Goal: Task Accomplishment & Management: Manage account settings

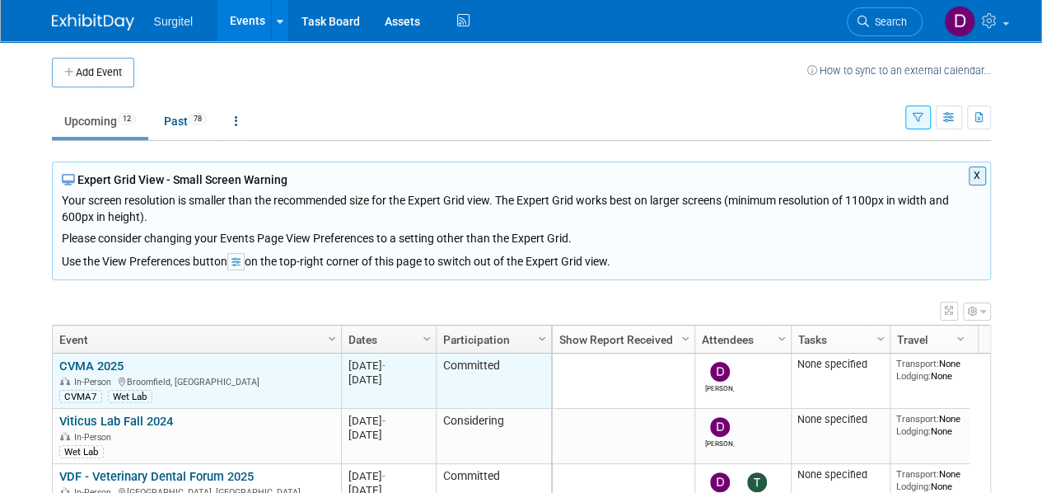
click at [237, 374] on div "In-Person [GEOGRAPHIC_DATA], [GEOGRAPHIC_DATA]" at bounding box center [196, 381] width 274 height 14
click at [109, 360] on link "CVMA 2025" at bounding box center [91, 365] width 64 height 15
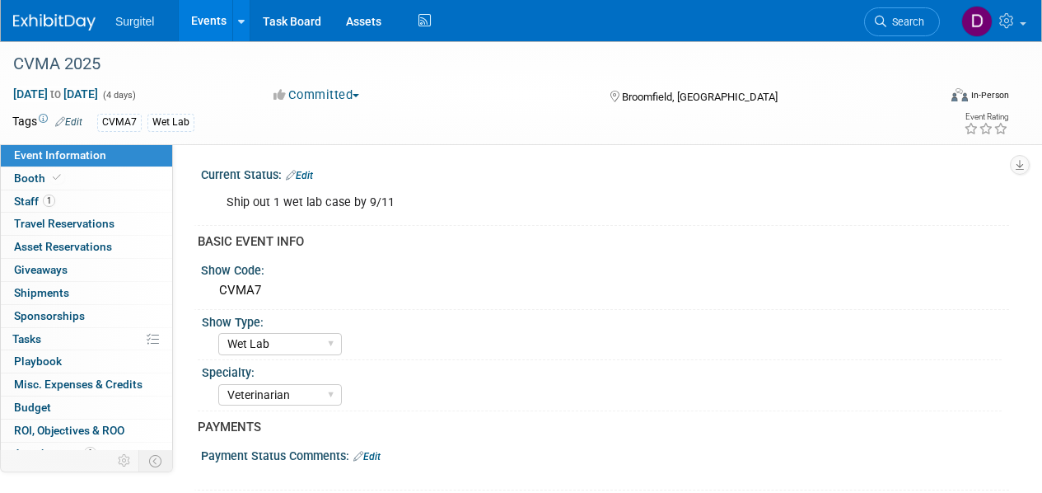
select select "Wet Lab"
select select "Veterinarian"
select select "Rewards - 12003"
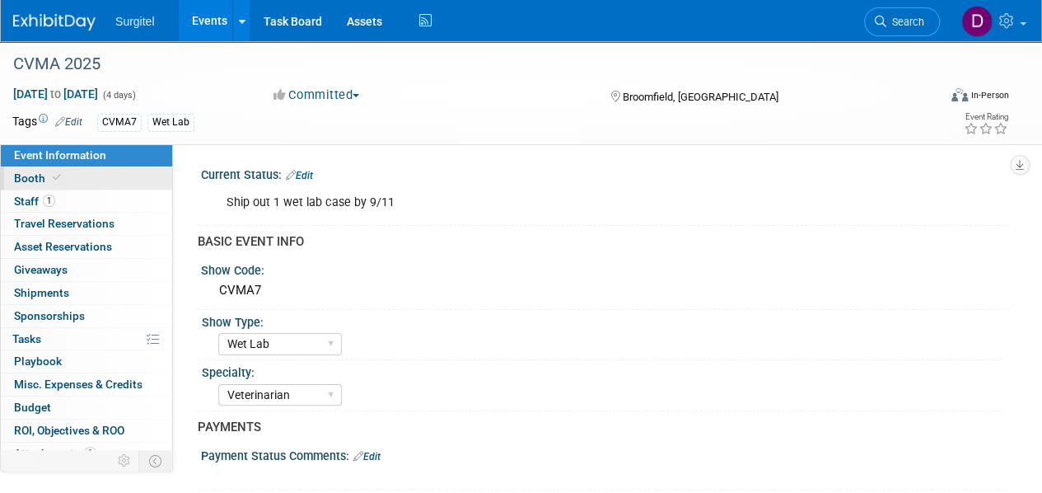
click at [37, 171] on span "Booth" at bounding box center [39, 177] width 50 height 13
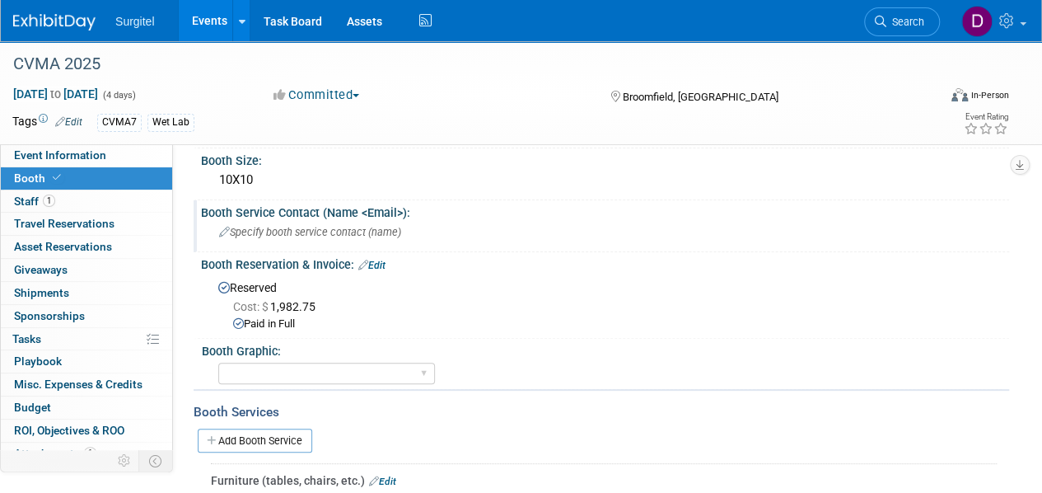
scroll to position [67, 0]
click at [424, 367] on select "Big Island Booth 10x20 Backlit 8' Fabric Popup 10' Light Box 2' Fabric Banner N…" at bounding box center [326, 373] width 217 height 22
click at [512, 346] on div "Booth Graphic:" at bounding box center [602, 348] width 800 height 21
click at [430, 369] on select "Big Island Booth 10x20 Backlit 8' Fabric Popup 10' Light Box 2' Fabric Banner N…" at bounding box center [326, 373] width 217 height 22
click at [533, 329] on div "Paid in Full" at bounding box center [615, 323] width 764 height 16
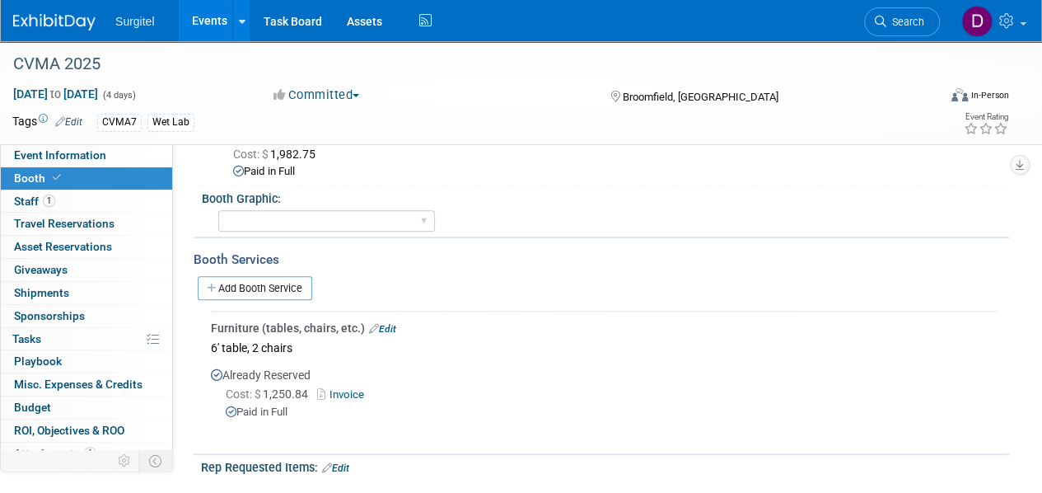
scroll to position [0, 0]
